Goal: Information Seeking & Learning: Learn about a topic

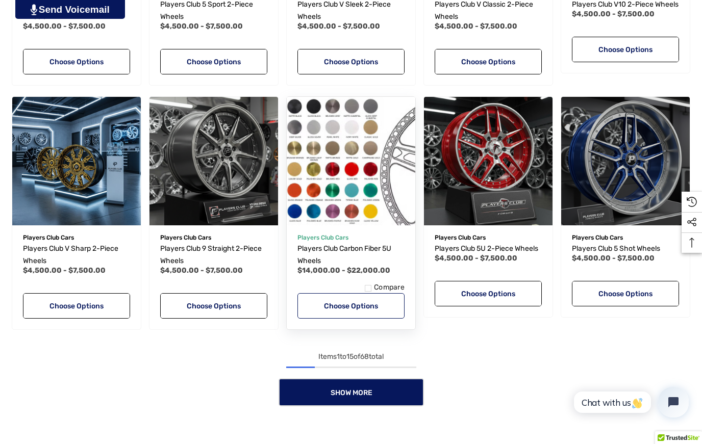
scroll to position [712, 0]
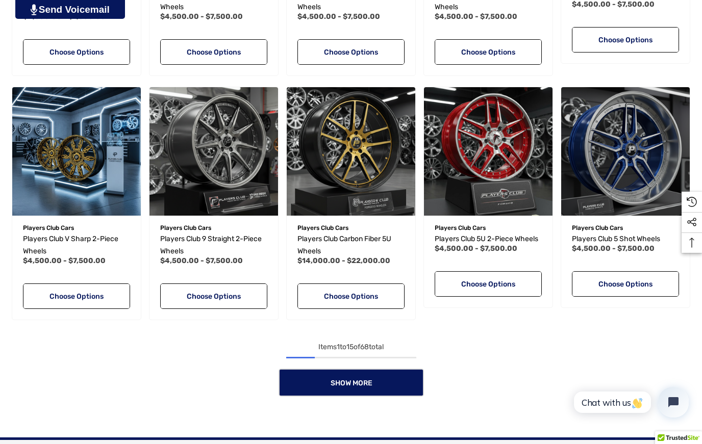
click at [355, 385] on span "Show More" at bounding box center [351, 383] width 42 height 9
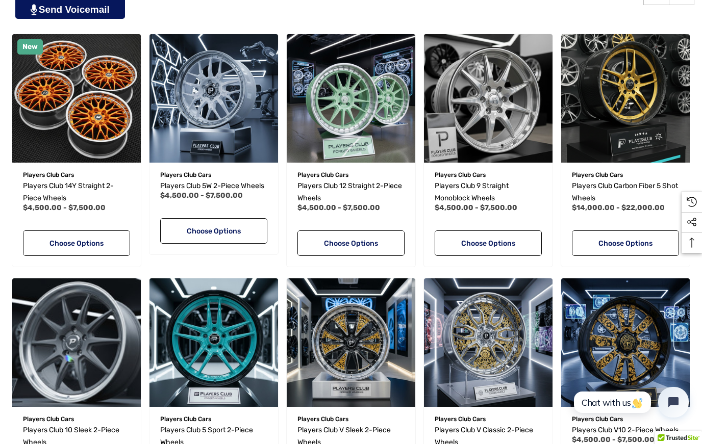
scroll to position [0, 0]
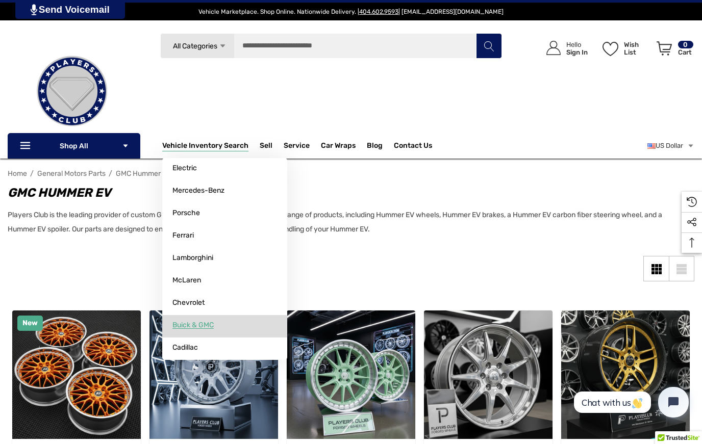
click at [196, 335] on link "Buick & GMC" at bounding box center [224, 325] width 125 height 20
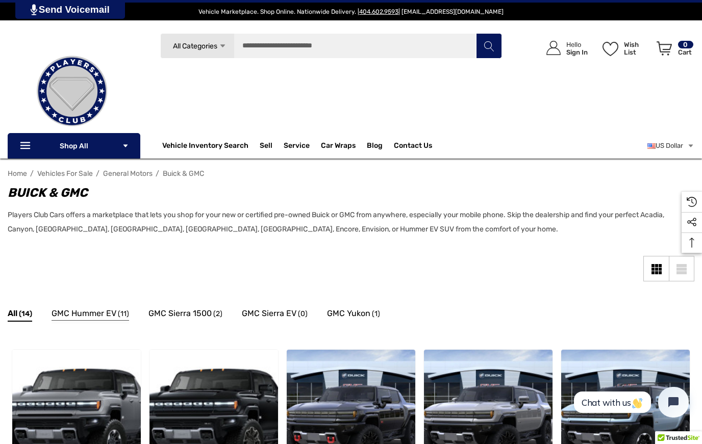
click at [74, 313] on span "GMC Hummer EV" at bounding box center [84, 313] width 65 height 13
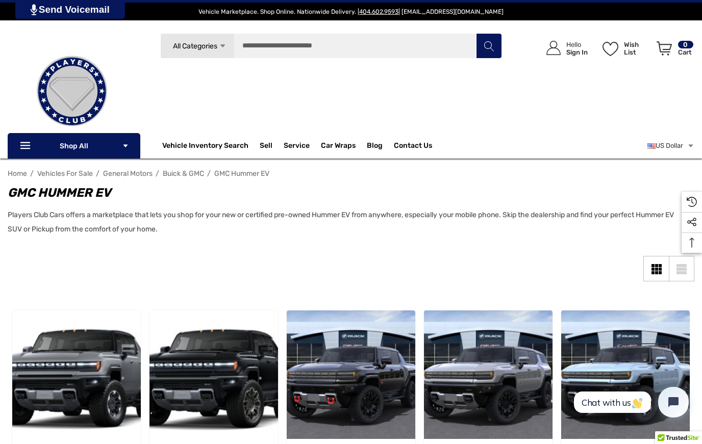
click at [71, 137] on img at bounding box center [72, 91] width 102 height 102
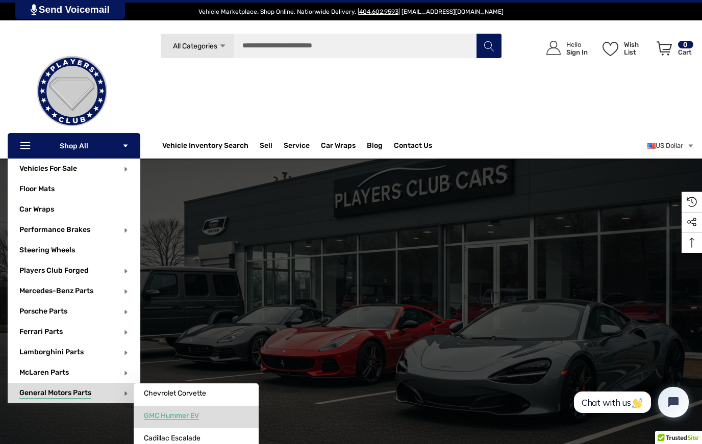
click at [169, 416] on span "GMC Hummer EV" at bounding box center [171, 416] width 55 height 9
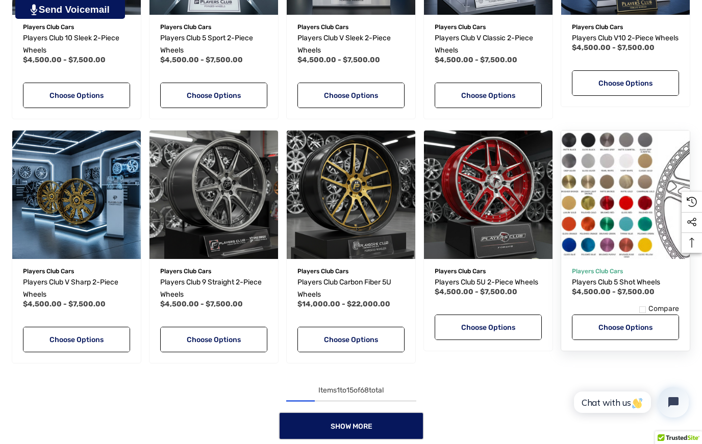
scroll to position [712, 0]
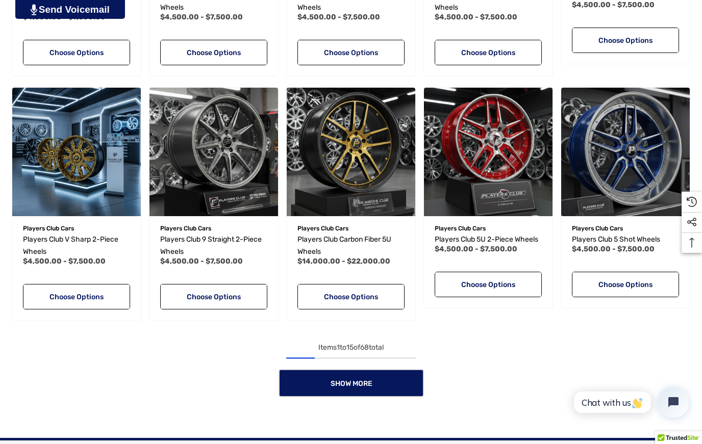
click at [365, 385] on span "Show More" at bounding box center [351, 384] width 42 height 9
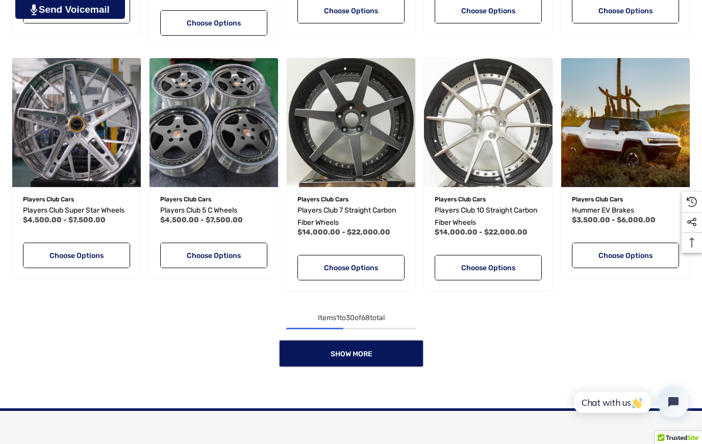
scroll to position [1555, 0]
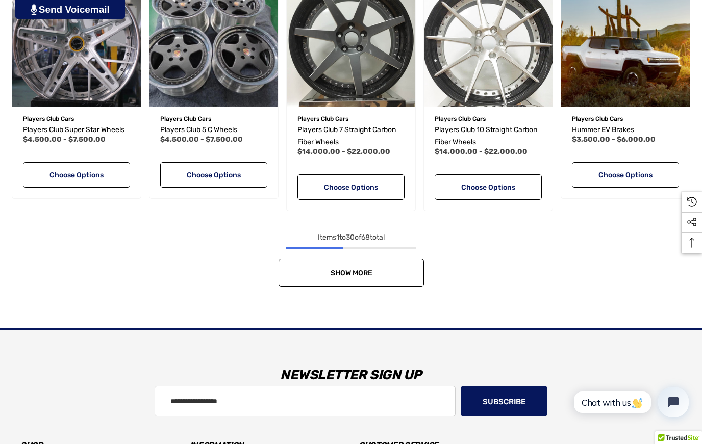
click at [336, 280] on link "Show More" at bounding box center [351, 273] width 145 height 28
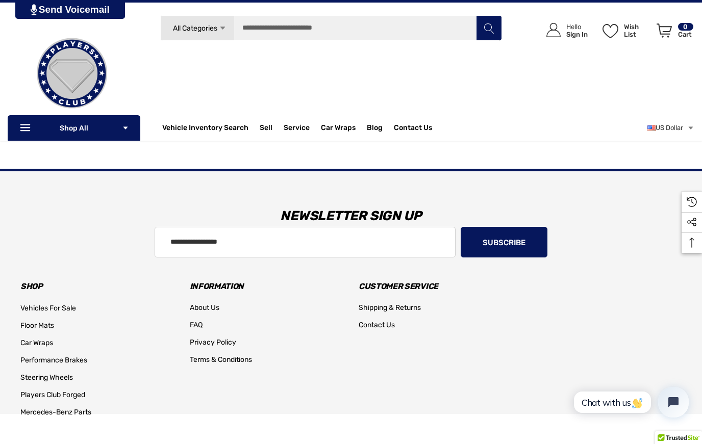
scroll to position [2433, 0]
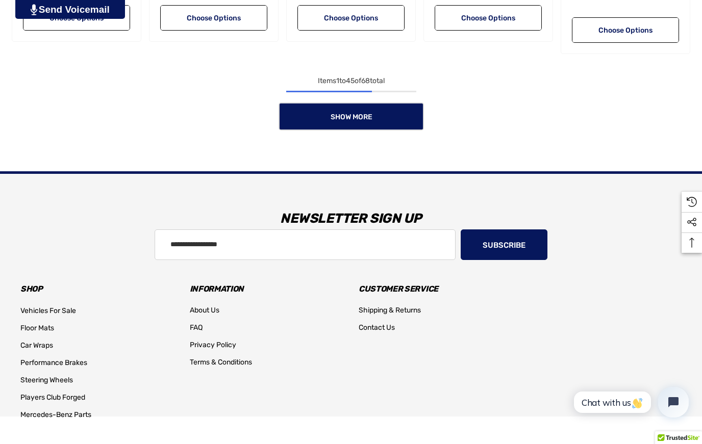
click at [325, 127] on link "Show More" at bounding box center [351, 117] width 145 height 28
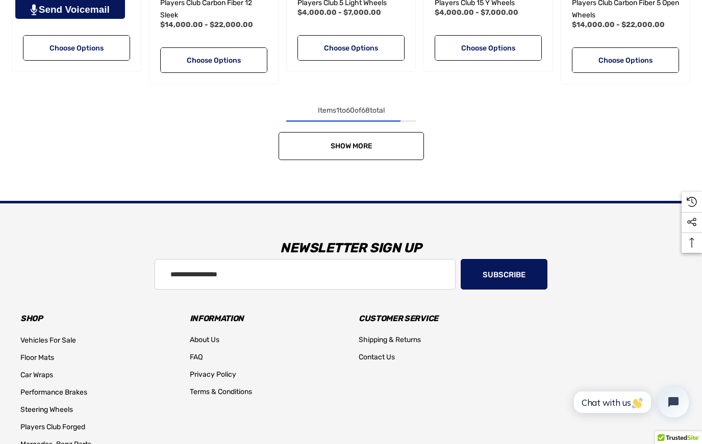
scroll to position [3131, 0]
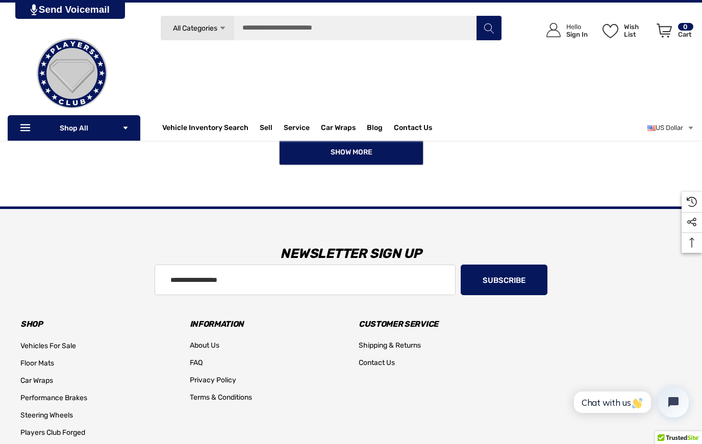
click at [374, 148] on link "Show More" at bounding box center [351, 152] width 145 height 28
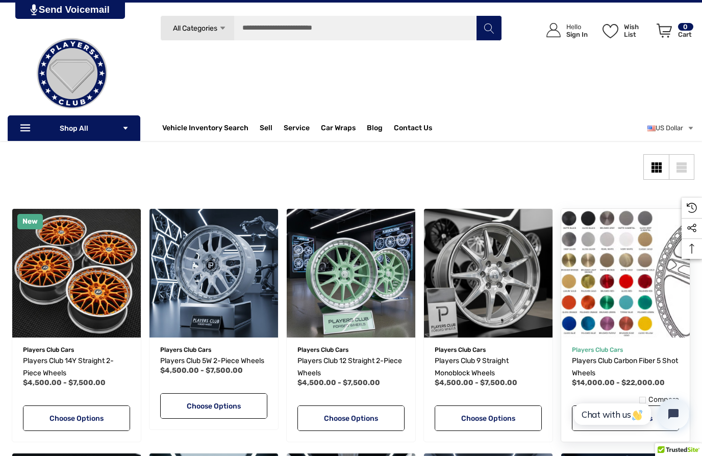
scroll to position [102, 0]
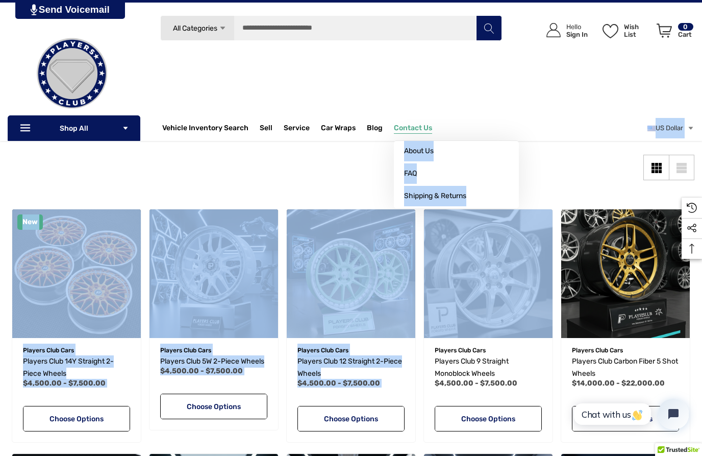
drag, startPoint x: 488, startPoint y: 247, endPoint x: 413, endPoint y: 137, distance: 133.6
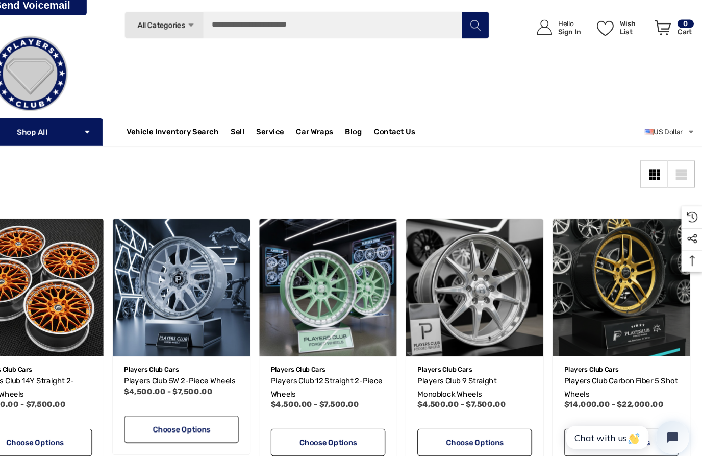
click at [506, 84] on div "Icon User Account Icon User Account Hello Sign In Wish List Wish List Wish List…" at bounding box center [600, 69] width 188 height 109
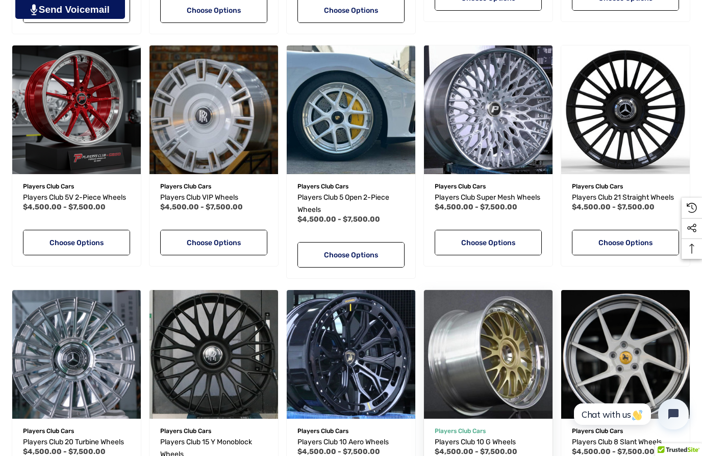
scroll to position [1005, 0]
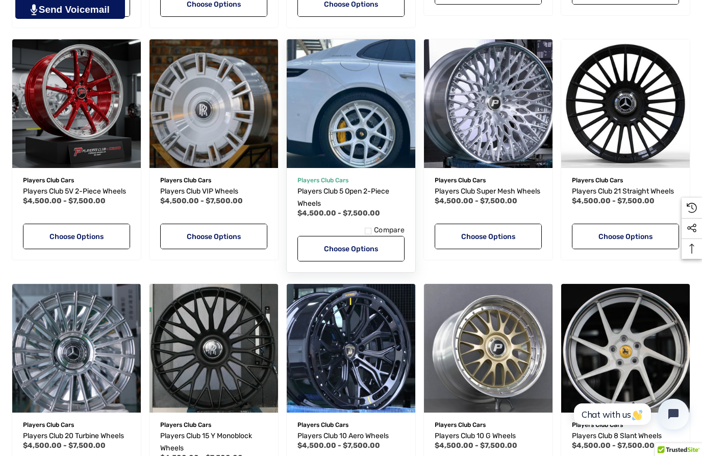
click at [356, 141] on img "Players Club 5 Open 2-Piece Wheels,Price range from $4,500.00 to $7,500.00\a" at bounding box center [350, 103] width 141 height 141
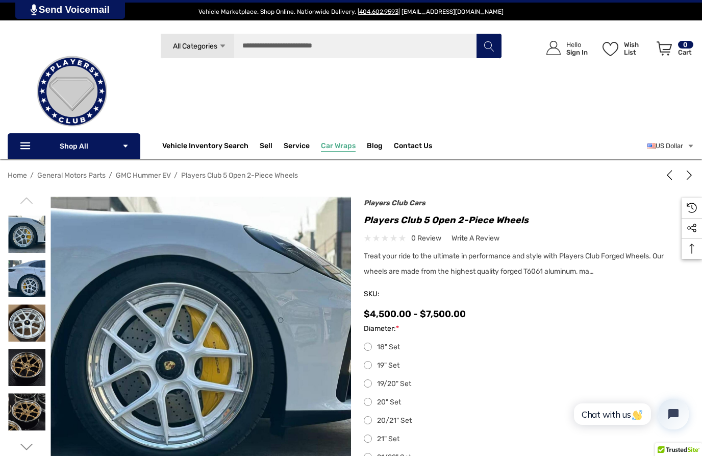
click at [336, 145] on span "Car Wraps" at bounding box center [338, 146] width 35 height 11
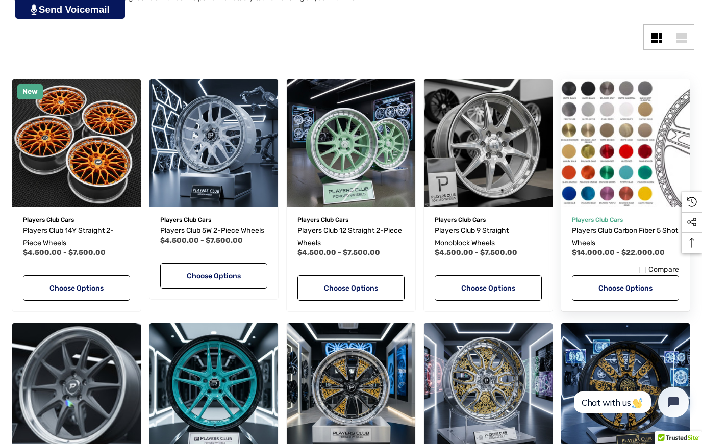
click at [598, 154] on img "Players Club Carbon Fiber 5 Shot Wheels,Price range from $14,000.00 to $22,000.…" at bounding box center [625, 142] width 141 height 141
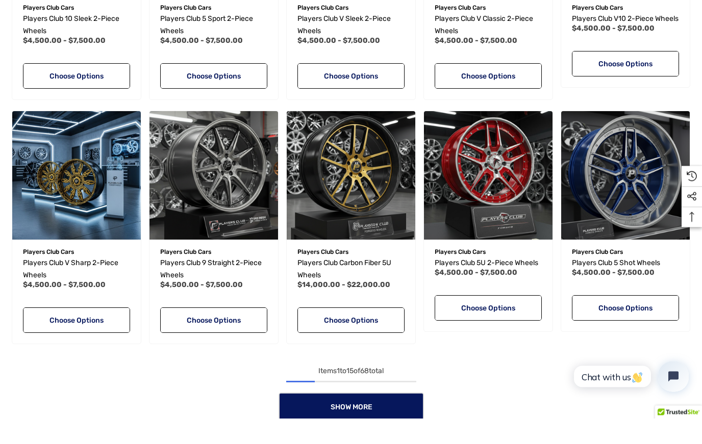
scroll to position [717, 0]
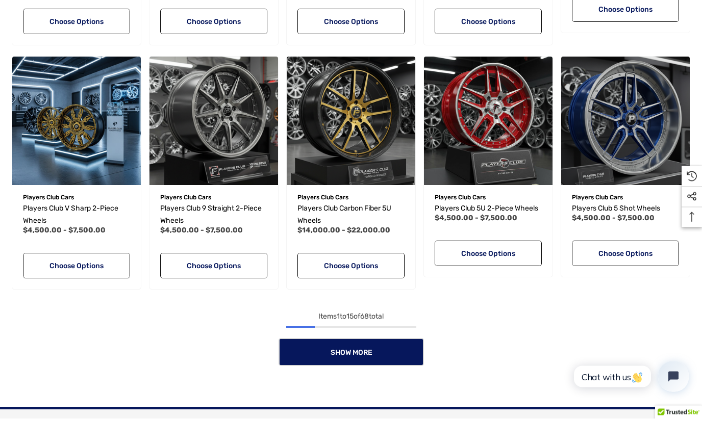
click at [378, 364] on link "Show More" at bounding box center [351, 378] width 145 height 28
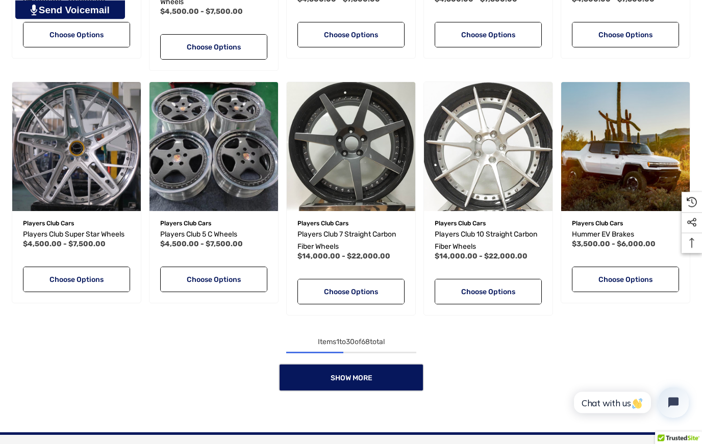
scroll to position [1450, 0]
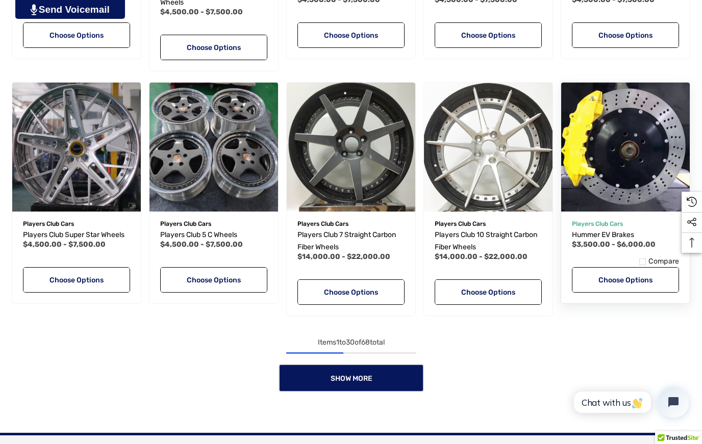
click at [605, 243] on span "$3,500.00 - $6,000.00" at bounding box center [614, 244] width 84 height 9
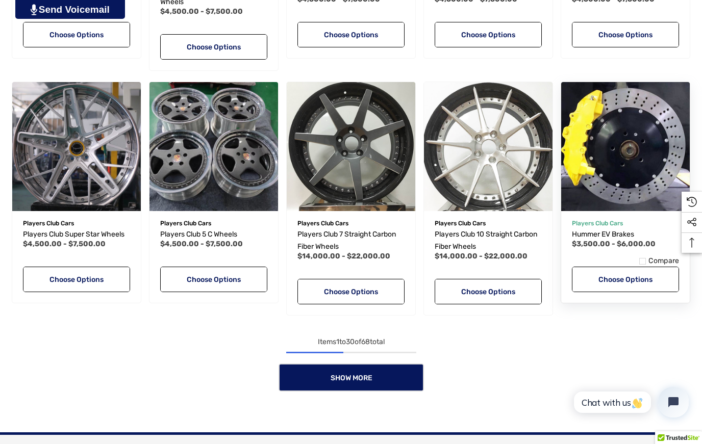
click at [614, 142] on img "Hummer EV Brakes,Price range from $3,500.00 to $6,000.00\a" at bounding box center [625, 146] width 141 height 141
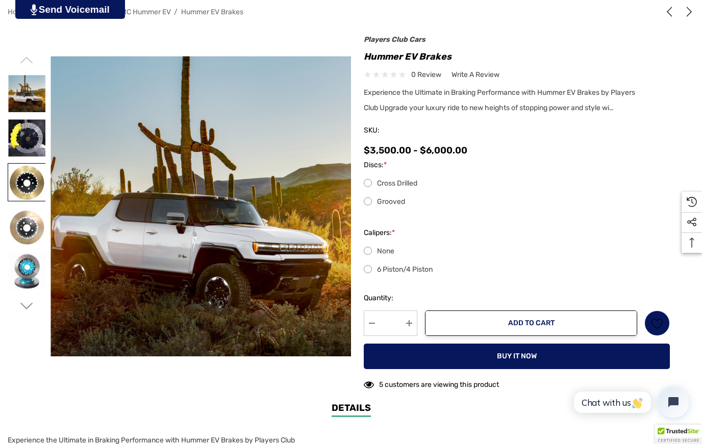
click at [24, 185] on img at bounding box center [26, 182] width 37 height 37
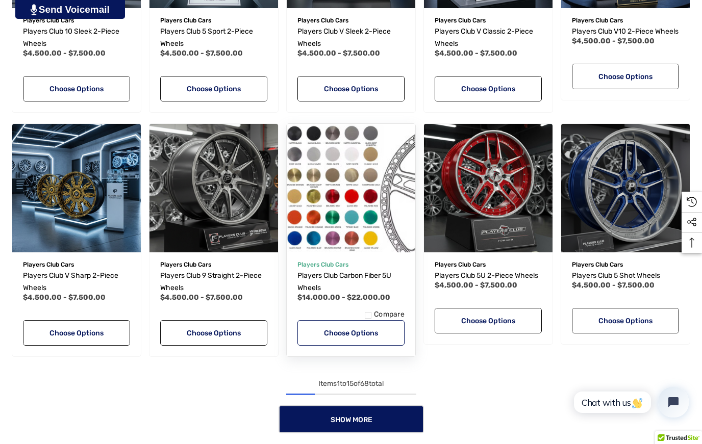
scroll to position [719, 0]
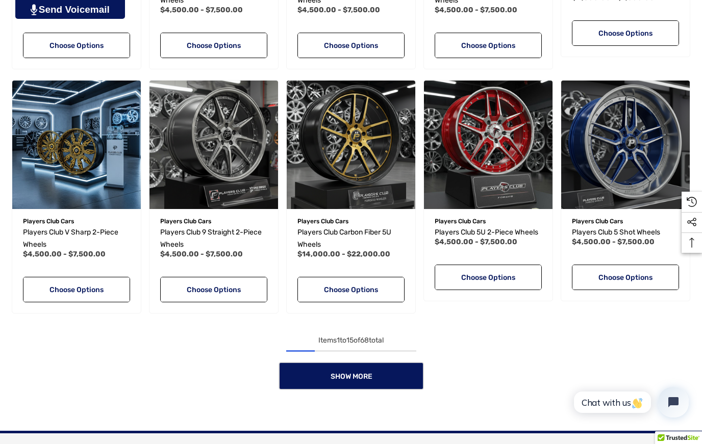
click at [380, 369] on link "Show More" at bounding box center [351, 376] width 145 height 28
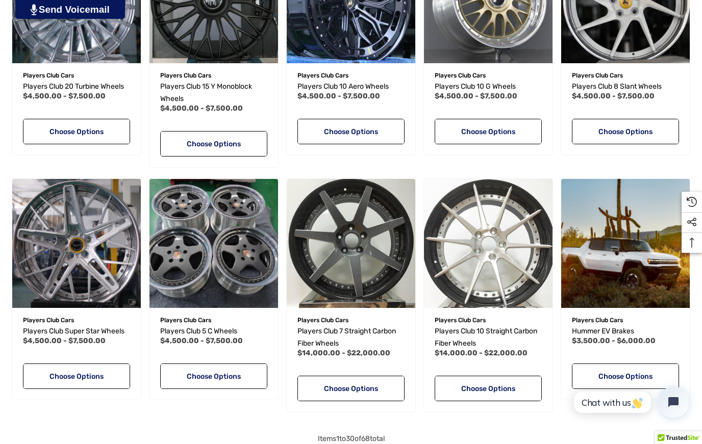
scroll to position [1509, 0]
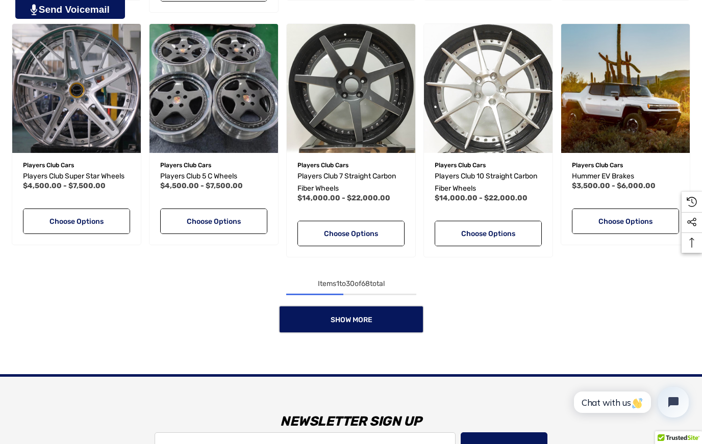
click at [359, 325] on link "Show More" at bounding box center [351, 320] width 145 height 28
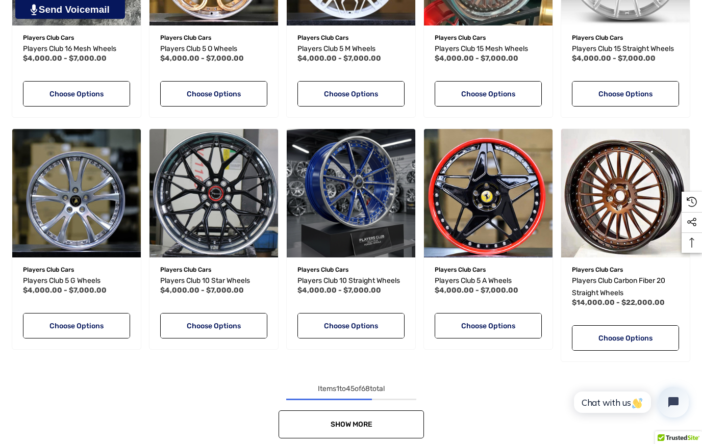
scroll to position [2162, 0]
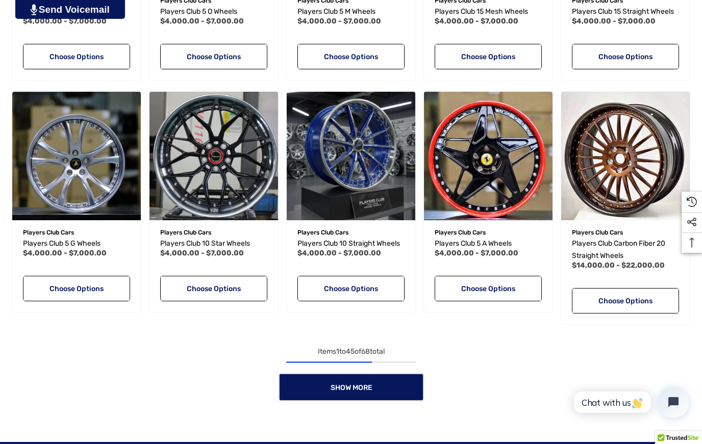
click at [376, 395] on link "Show More" at bounding box center [351, 387] width 145 height 28
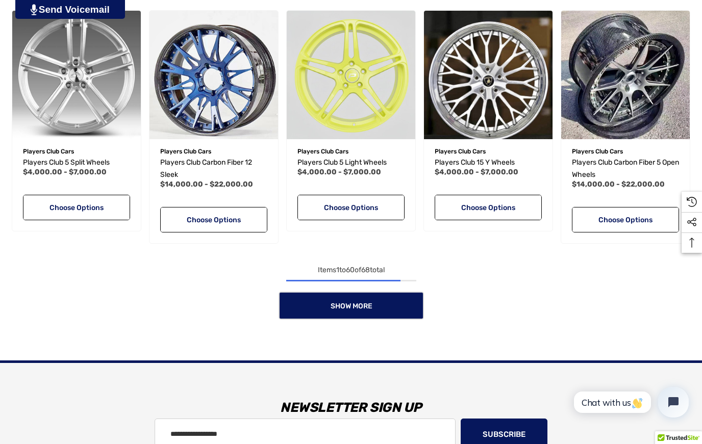
scroll to position [3006, 0]
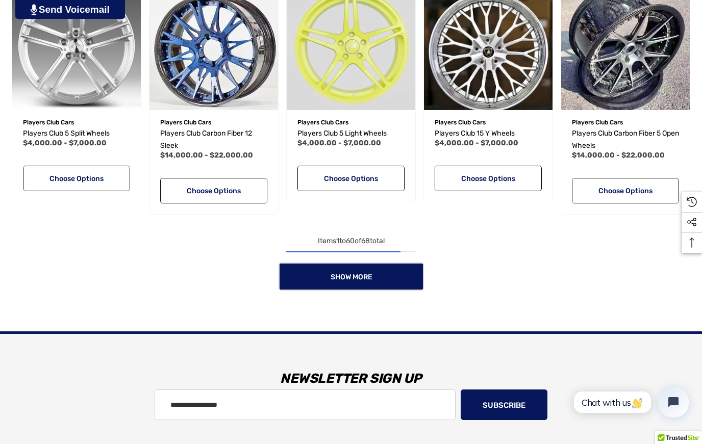
click at [336, 277] on span "Show More" at bounding box center [351, 277] width 42 height 9
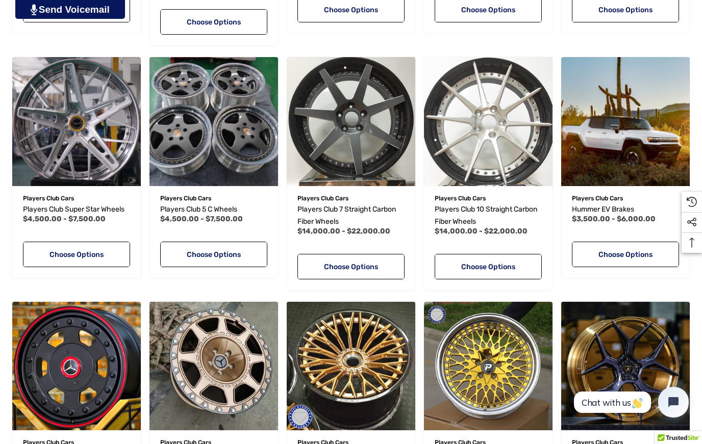
scroll to position [1476, 0]
